Goal: Communication & Community: Answer question/provide support

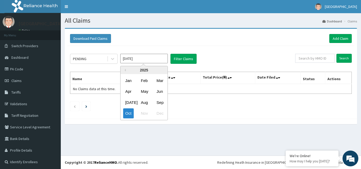
click at [153, 56] on input "[DATE]" at bounding box center [144, 59] width 48 height 10
click at [160, 103] on div "Sep" at bounding box center [159, 103] width 11 height 10
type input "[DATE]"
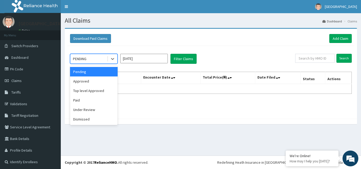
click at [98, 58] on div "PENDING" at bounding box center [88, 59] width 37 height 8
click at [101, 115] on div "Dismissed" at bounding box center [94, 120] width 48 height 10
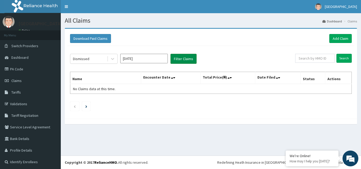
click at [179, 59] on button "Filter Claims" at bounding box center [183, 59] width 26 height 10
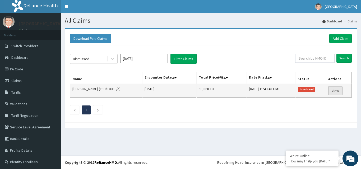
click at [332, 91] on link "View" at bounding box center [335, 90] width 14 height 9
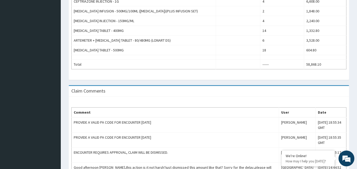
scroll to position [334, 0]
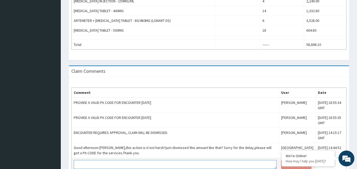
click at [162, 160] on textarea at bounding box center [175, 164] width 203 height 9
paste textarea "PA/E0B76F"
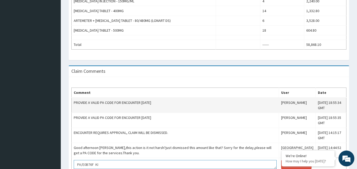
scroll to position [0, 0]
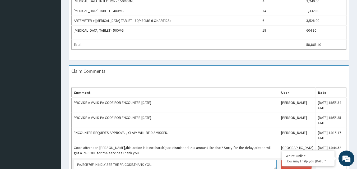
click at [135, 160] on textarea "PA/E0B76F KINDLY SEE THE PA CODE.THANK YOU." at bounding box center [175, 164] width 203 height 9
paste textarea "PA/E0B76F"
click at [135, 160] on textarea "PA/E0B76F KINDLY SEE THE PA [DOMAIN_NAME][URL]. THANK YOU." at bounding box center [175, 164] width 203 height 9
type textarea "PA/E0B76F KINDLY SEE THE PA CODE(PA/E0B76F). THANK YOU."
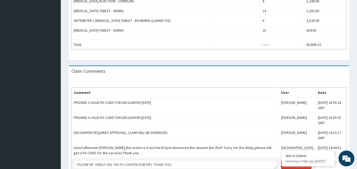
click at [281, 160] on button "Post Comment" at bounding box center [296, 164] width 30 height 9
